Goal: Check status: Check status

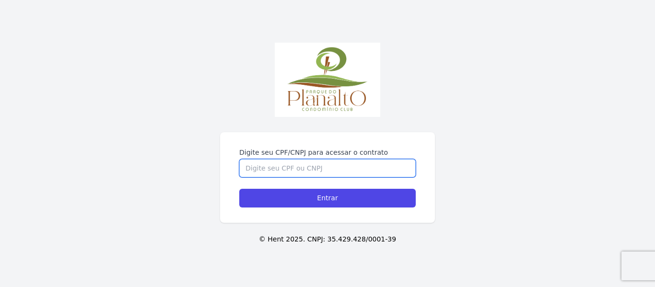
click at [367, 169] on input "Digite seu CPF/CNPJ para acessar o contrato" at bounding box center [327, 168] width 177 height 18
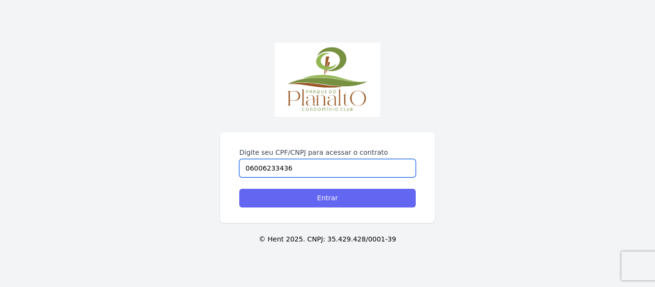
type input "06006233436"
click at [354, 197] on input "Entrar" at bounding box center [327, 198] width 177 height 19
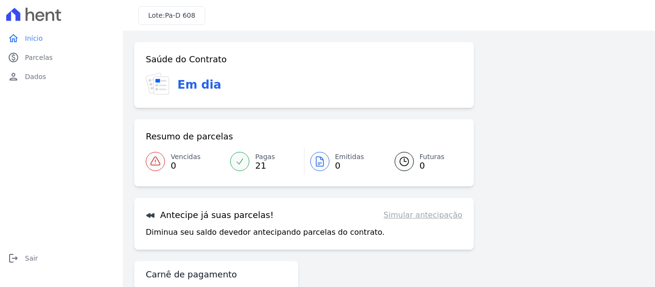
click at [241, 170] on div at bounding box center [239, 161] width 19 height 19
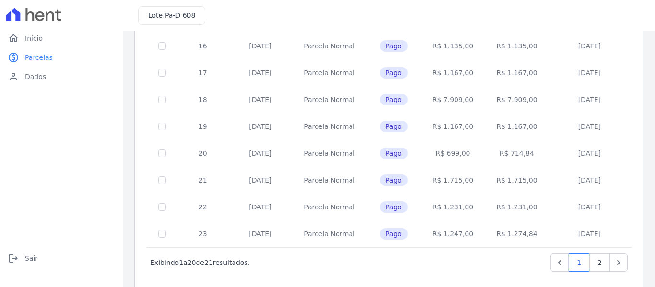
scroll to position [437, 0]
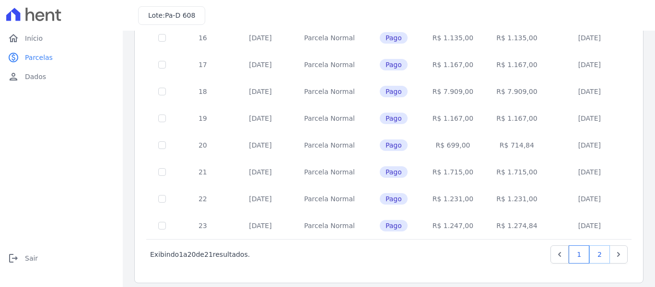
click at [590, 249] on link "2" at bounding box center [600, 255] width 21 height 18
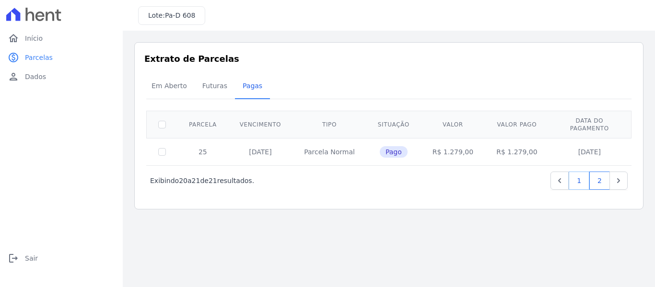
click at [575, 172] on link "1" at bounding box center [579, 181] width 21 height 18
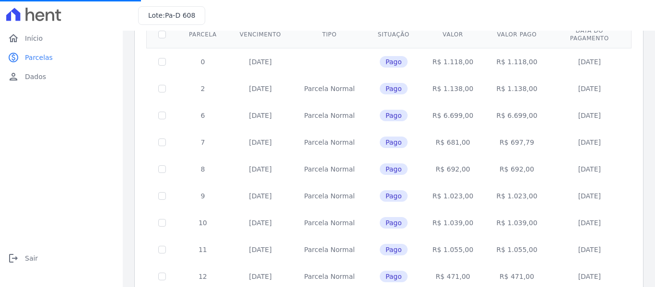
scroll to position [95, 0]
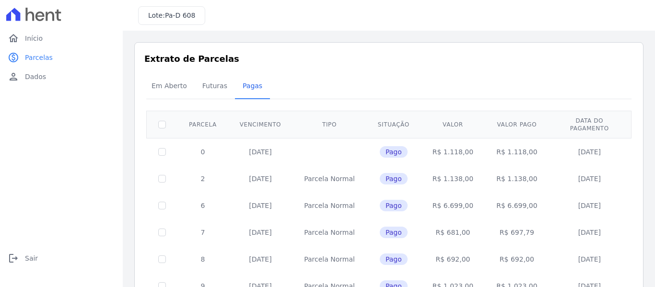
drag, startPoint x: 651, startPoint y: 96, endPoint x: 654, endPoint y: 163, distance: 67.3
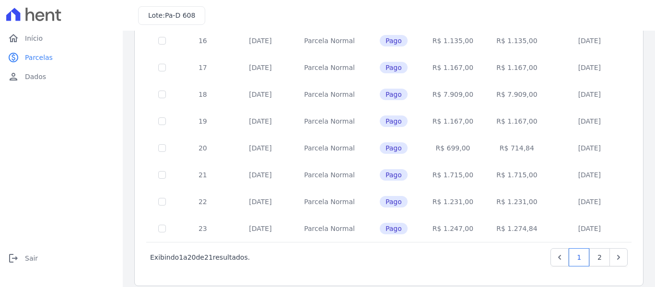
scroll to position [437, 0]
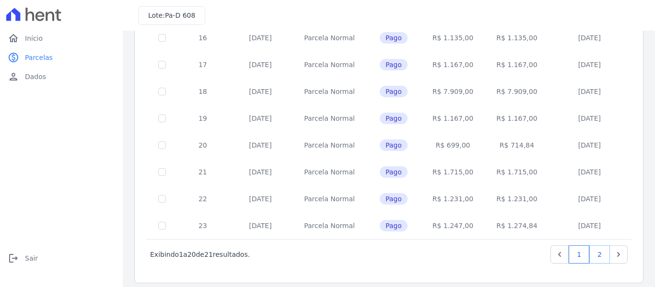
click at [590, 246] on link "2" at bounding box center [600, 255] width 21 height 18
